Goal: Transaction & Acquisition: Purchase product/service

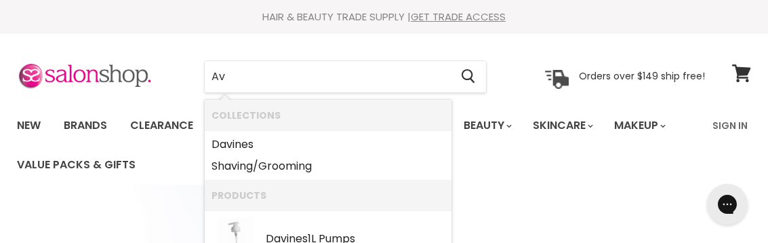
type input "A"
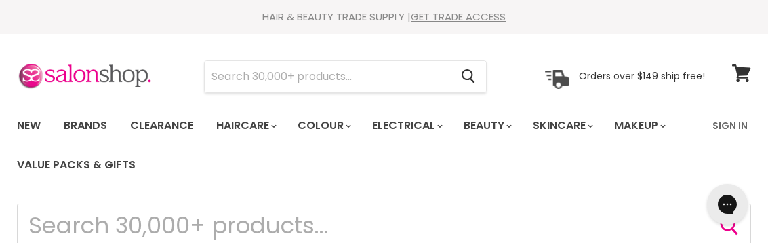
click at [366, 80] on input "Search" at bounding box center [327, 76] width 245 height 31
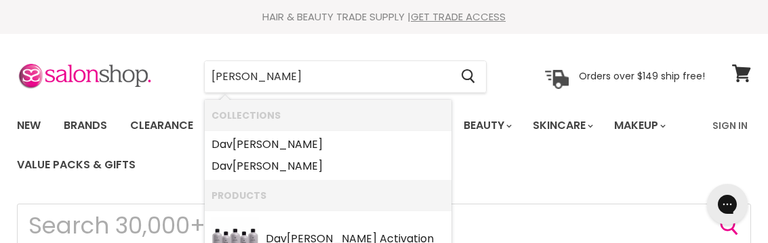
type input "Davines"
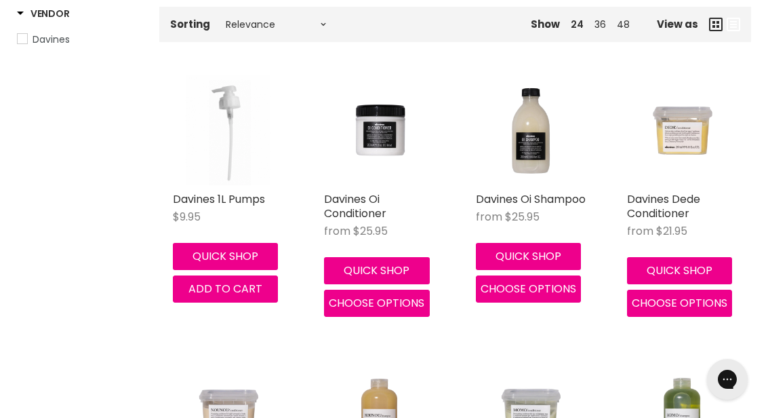
click at [538, 152] on img "Main content" at bounding box center [531, 130] width 111 height 111
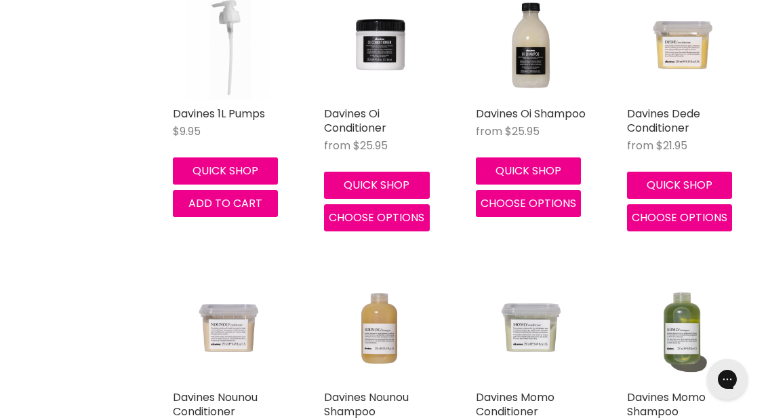
scroll to position [359, 0]
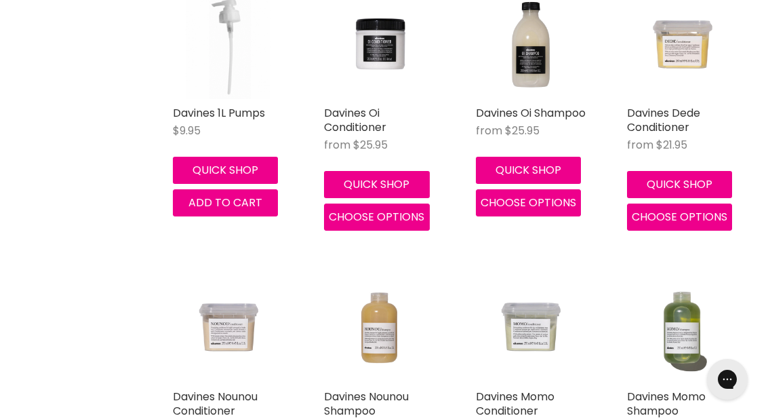
click at [388, 54] on img "Main content" at bounding box center [379, 43] width 111 height 111
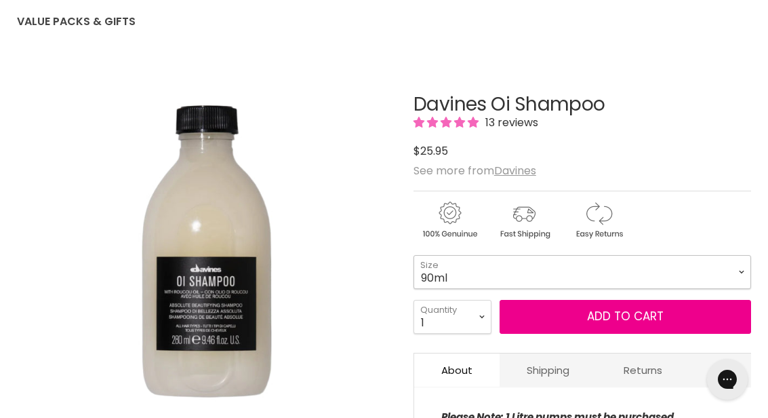
click at [509, 275] on select "90ml 280ml 1 Litre" at bounding box center [583, 272] width 338 height 34
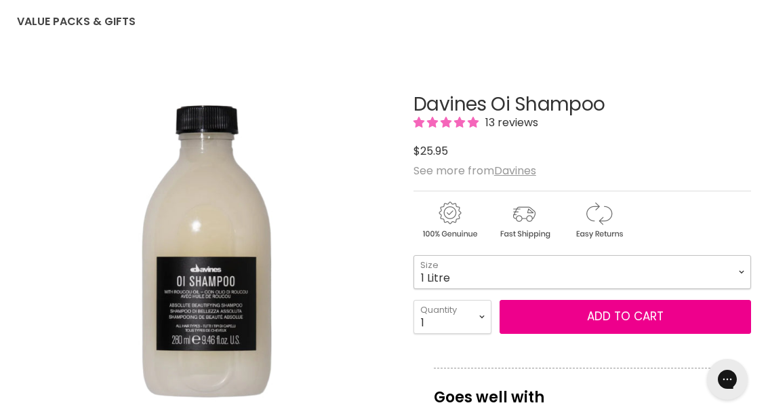
select select "1 Litre"
click at [605, 318] on button "Add to cart" at bounding box center [626, 317] width 252 height 34
click at [624, 314] on button "Add to cart" at bounding box center [626, 317] width 252 height 34
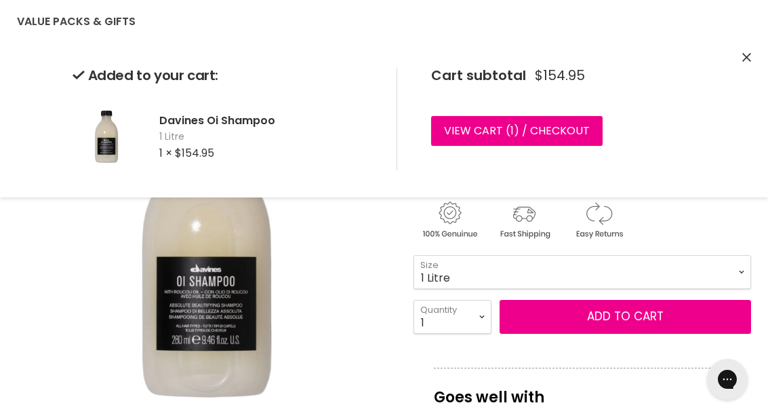
click at [355, 349] on img "Davines Oi Shampoo image. Click or Scroll to Zoom." at bounding box center [206, 249] width 378 height 378
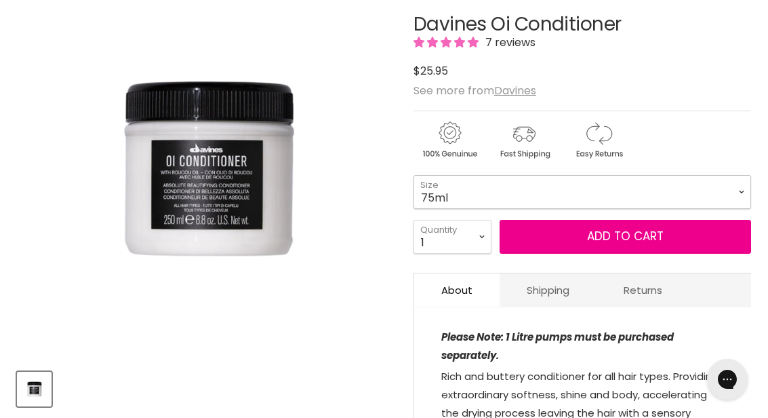
click at [609, 186] on select "75ml 250ml 1 Litre" at bounding box center [583, 192] width 338 height 34
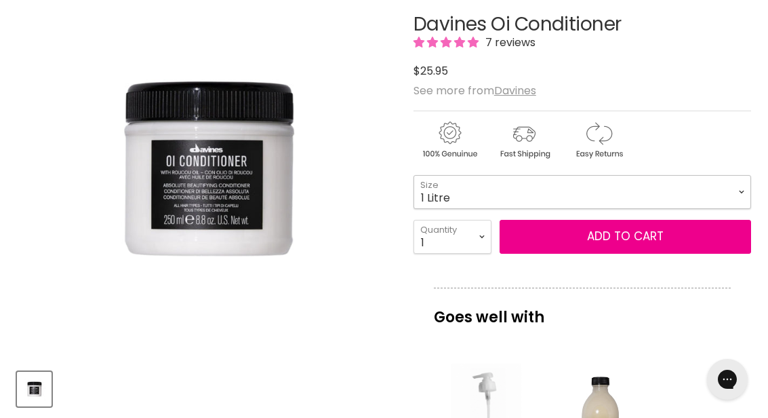
select select "1 Litre"
click at [612, 251] on button "Add to cart" at bounding box center [626, 237] width 252 height 34
click at [633, 229] on button "Add to cart" at bounding box center [626, 237] width 252 height 34
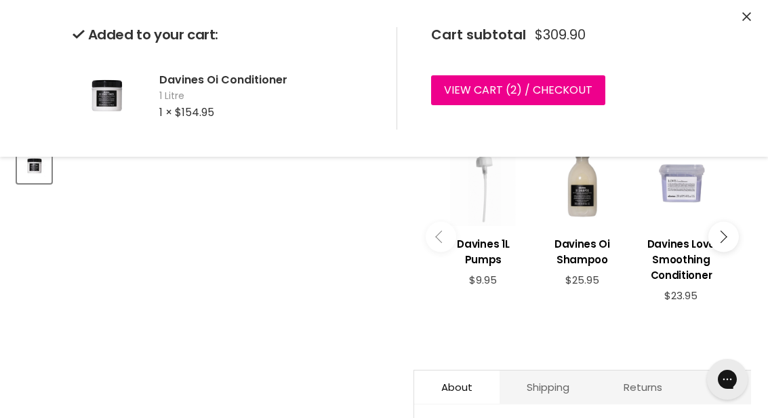
scroll to position [571, 0]
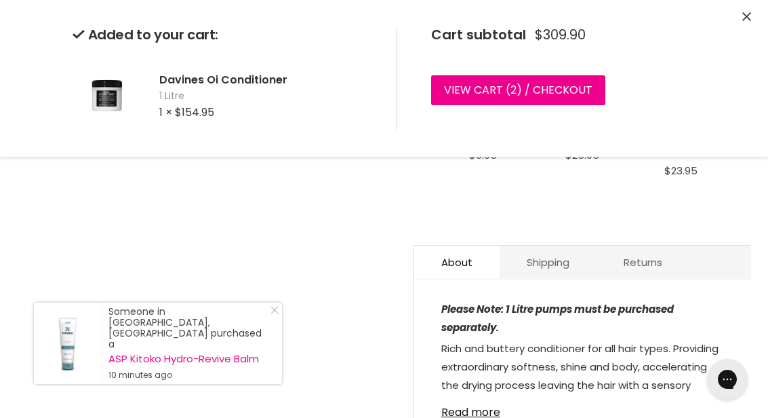
click at [745, 21] on button "Close" at bounding box center [746, 17] width 9 height 14
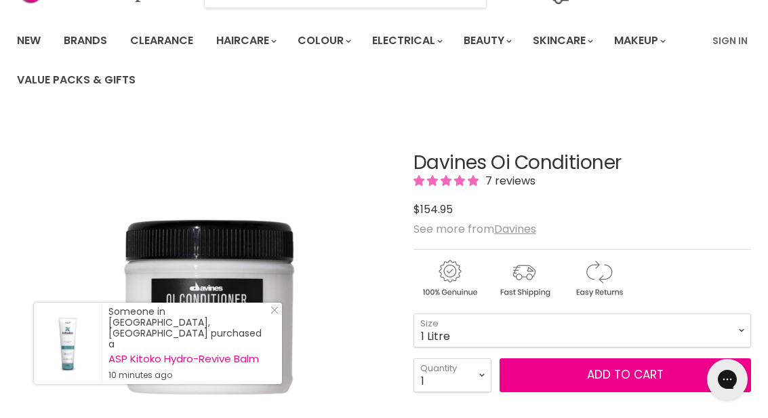
scroll to position [0, 0]
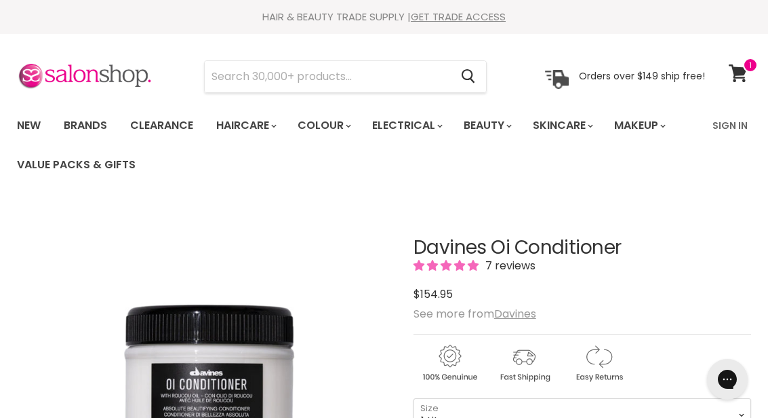
click at [756, 70] on span at bounding box center [750, 65] width 15 height 15
